Goal: Information Seeking & Learning: Check status

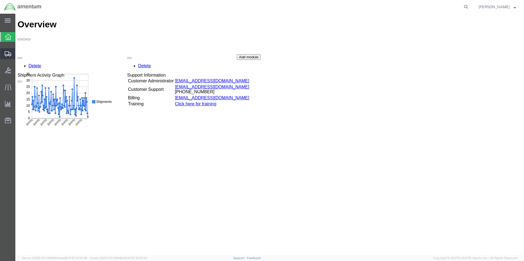
click at [7, 55] on icon at bounding box center [8, 54] width 7 height 5
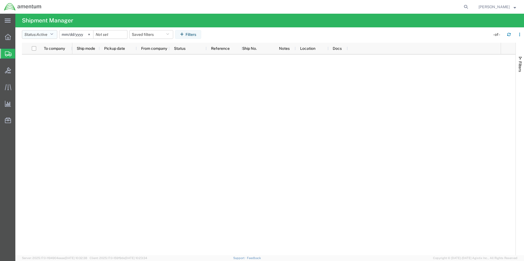
click at [53, 34] on icon "button" at bounding box center [51, 35] width 3 height 4
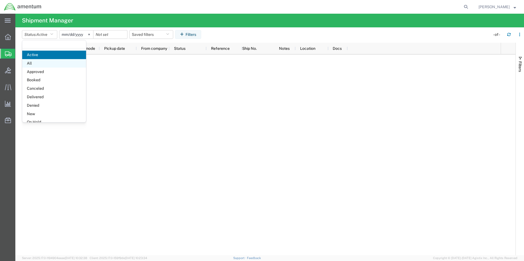
click at [45, 65] on span "All" at bounding box center [54, 63] width 64 height 8
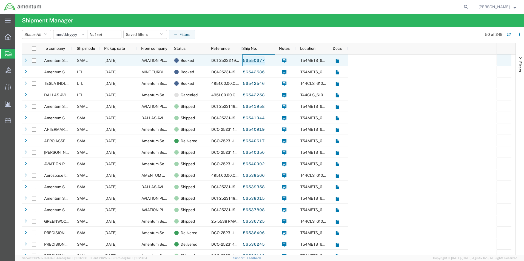
click at [248, 59] on link "56550677" at bounding box center [254, 60] width 22 height 9
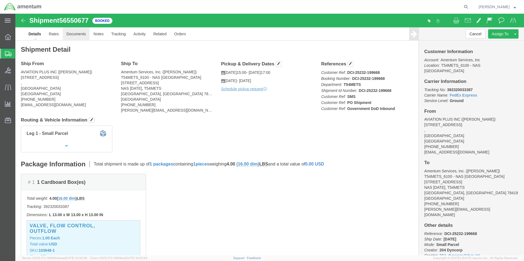
click link "Documents"
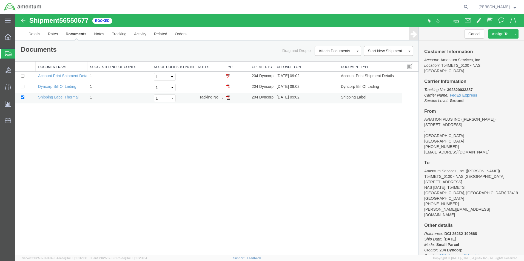
click at [228, 98] on img at bounding box center [228, 97] width 4 height 4
click at [33, 36] on link "Details" at bounding box center [34, 33] width 19 height 13
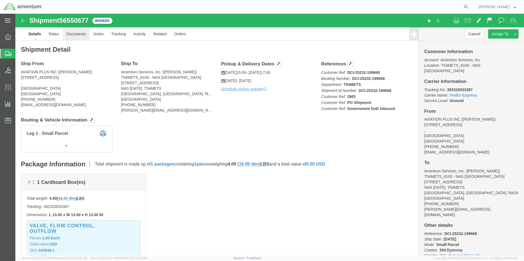
click link "Documents"
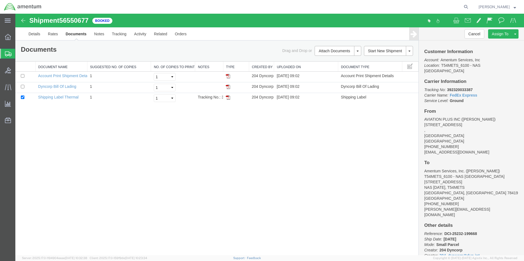
click at [8, 53] on icon at bounding box center [8, 54] width 7 height 5
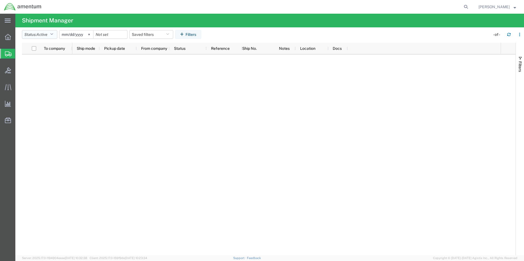
click at [53, 33] on icon "button" at bounding box center [51, 35] width 3 height 4
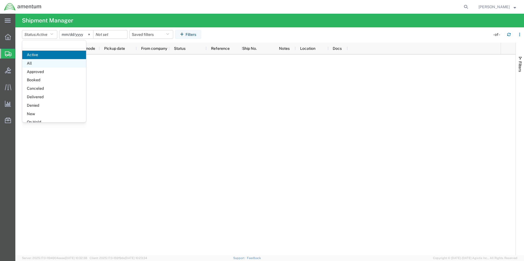
click at [52, 64] on span "All" at bounding box center [54, 63] width 64 height 8
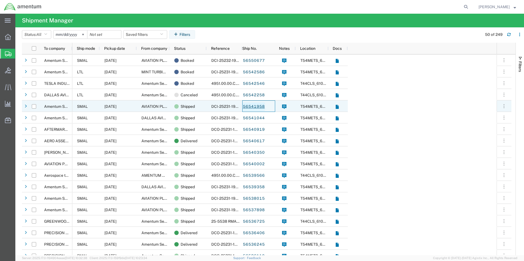
click at [258, 110] on link "56541958" at bounding box center [254, 107] width 22 height 9
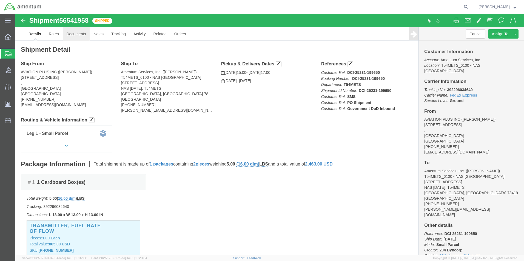
click link "Documents"
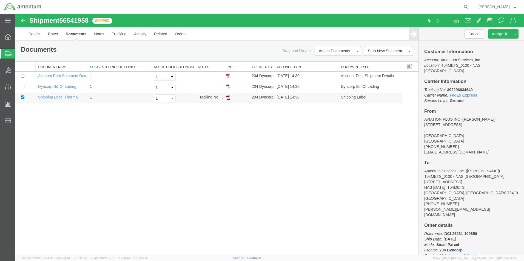
click at [228, 98] on img at bounding box center [228, 97] width 4 height 4
click at [8, 55] on icon at bounding box center [8, 54] width 7 height 5
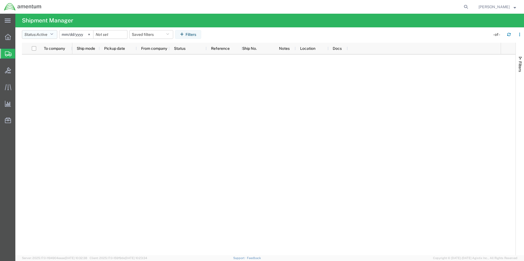
click at [53, 36] on icon "button" at bounding box center [51, 35] width 3 height 4
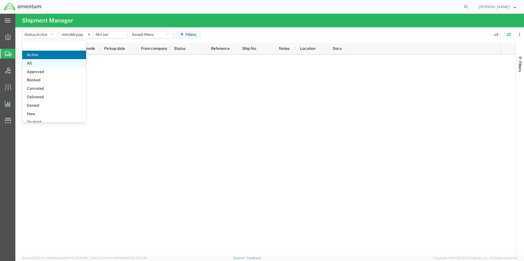
click at [45, 64] on span "All" at bounding box center [54, 63] width 64 height 8
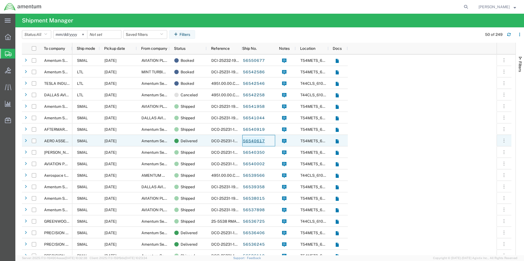
click at [251, 139] on link "56540617" at bounding box center [254, 141] width 22 height 9
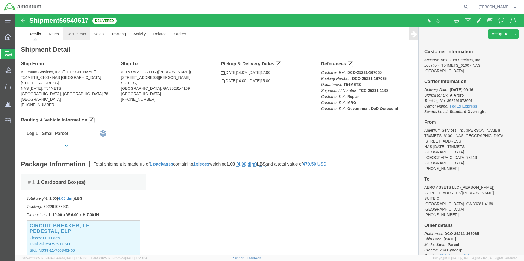
click link "Documents"
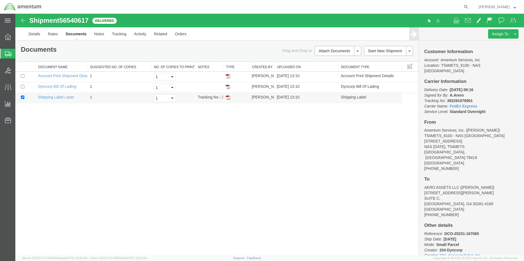
click at [227, 96] on img at bounding box center [228, 97] width 4 height 4
